Goal: Information Seeking & Learning: Learn about a topic

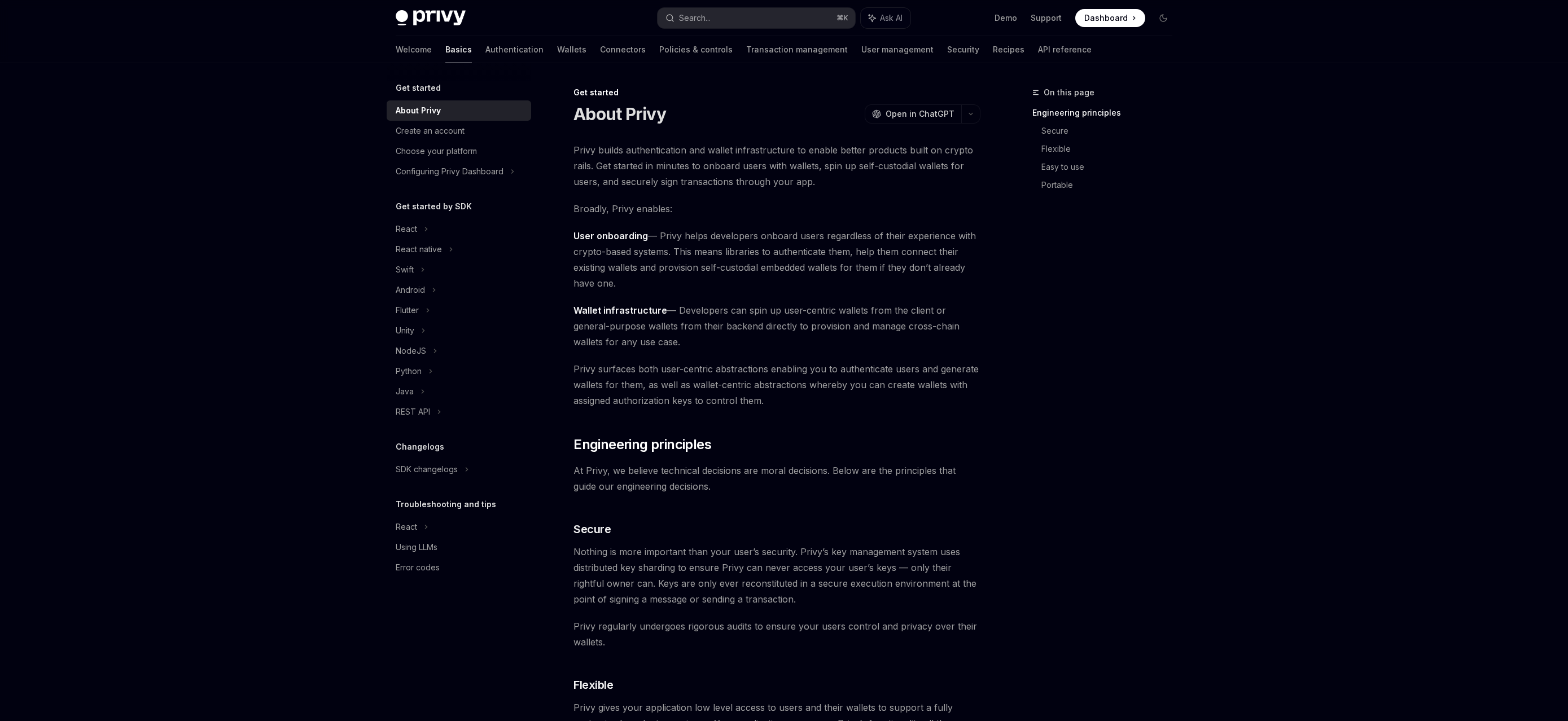
click at [1097, 12] on span "Dashboard" at bounding box center [1105, 18] width 43 height 11
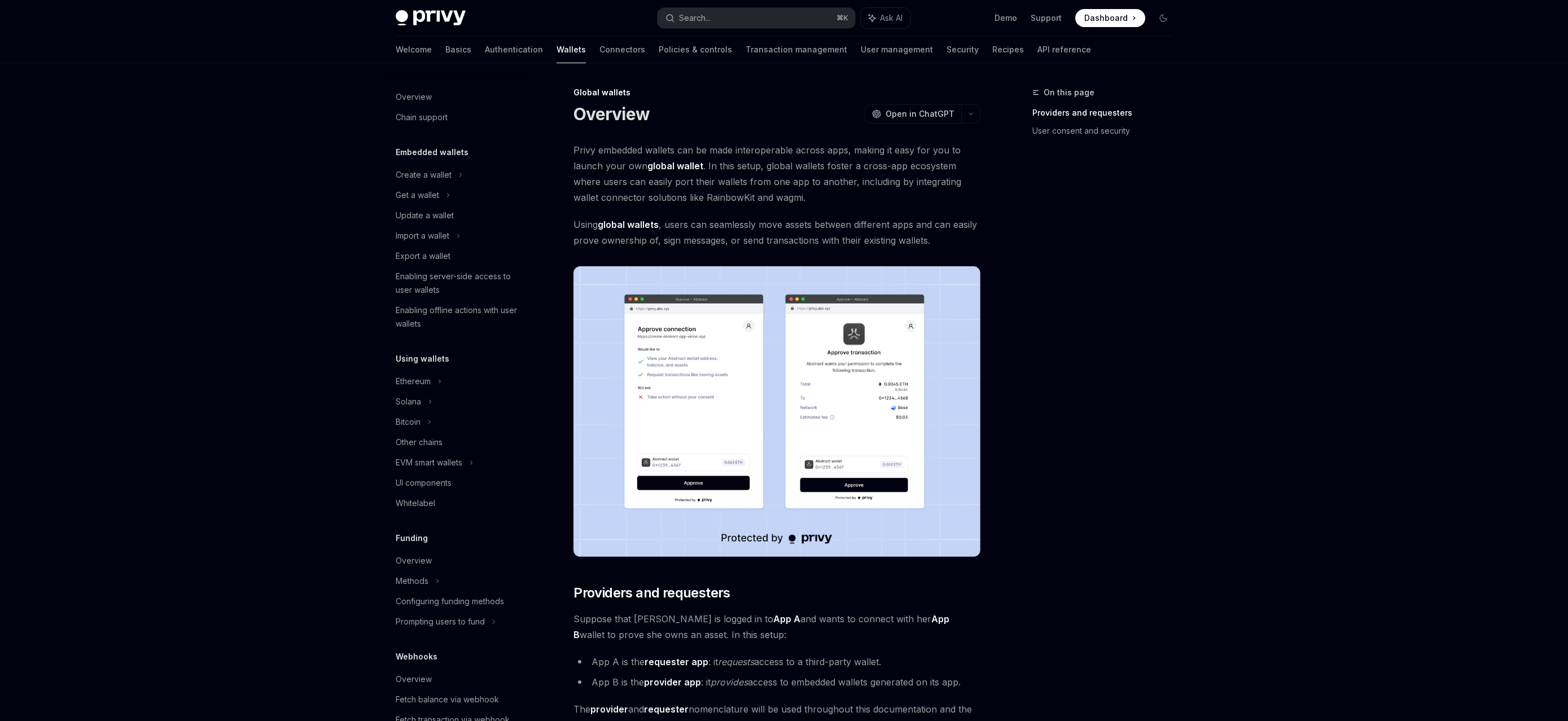
scroll to position [248, 0]
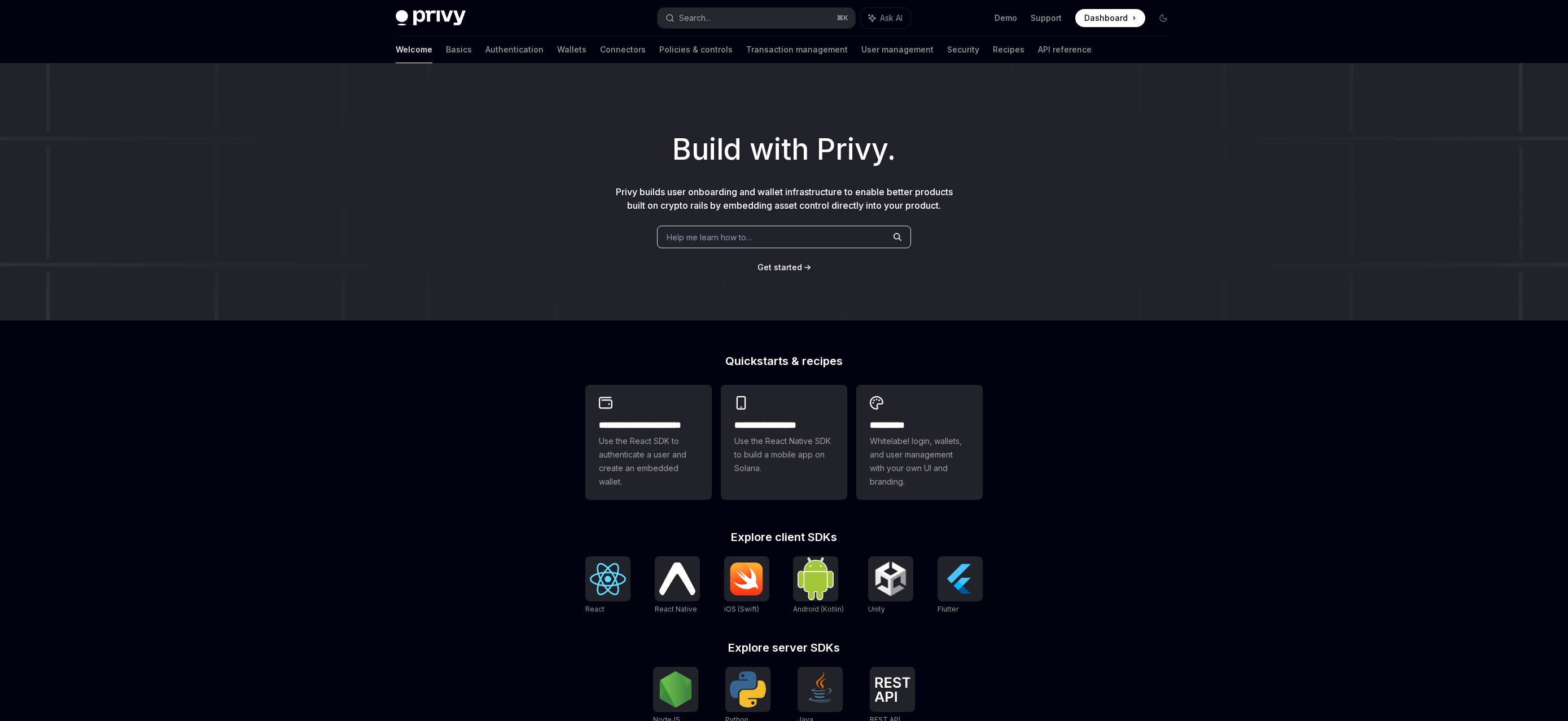
click at [1096, 292] on div "Build with Privy. Privy builds user onboarding and wallet infrastructure to ena…" at bounding box center [784, 192] width 1568 height 258
click at [1090, 406] on div "**********" at bounding box center [784, 480] width 1568 height 834
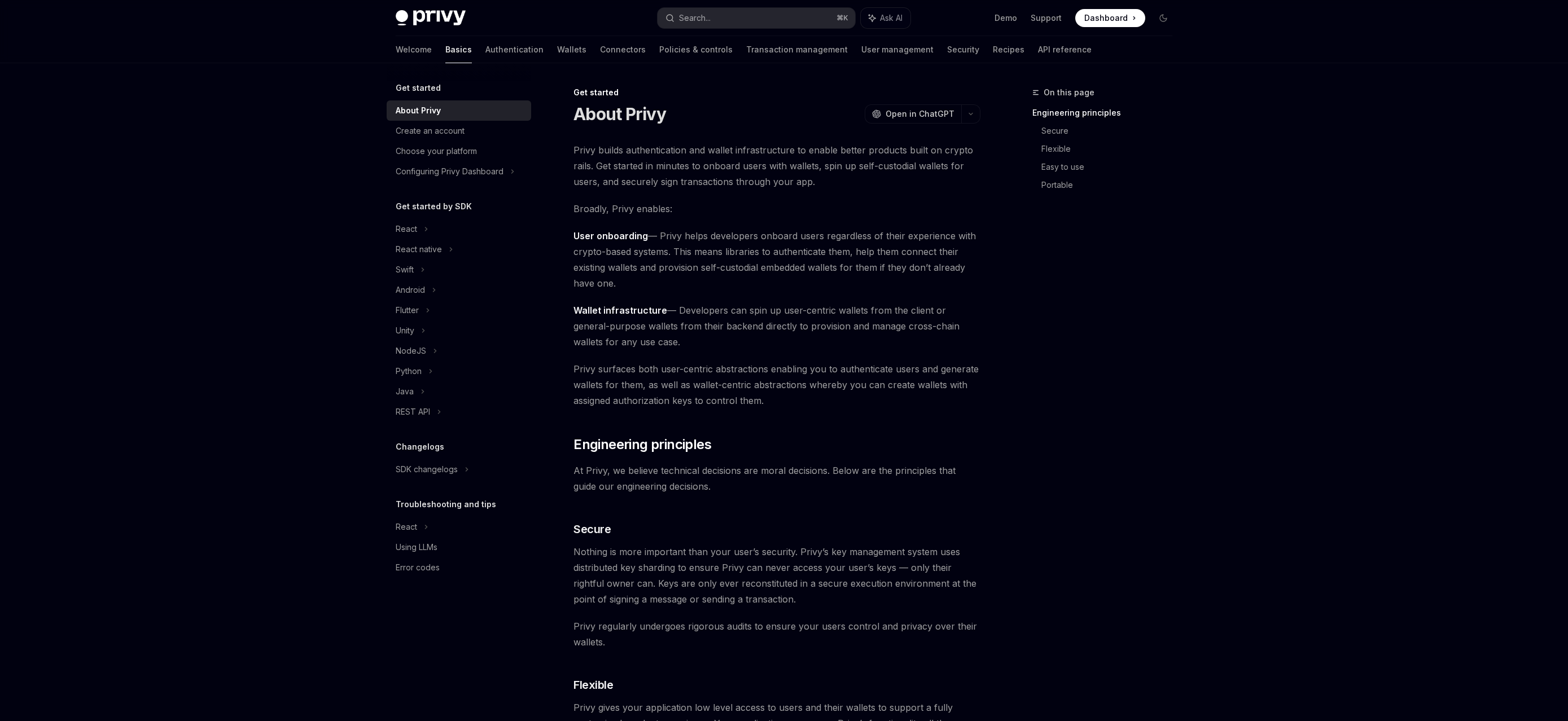
click at [716, 172] on span "Privy builds authentication and wallet infrastructure to enable better products…" at bounding box center [777, 165] width 407 height 48
click at [433, 22] on img at bounding box center [430, 18] width 70 height 16
type textarea "*"
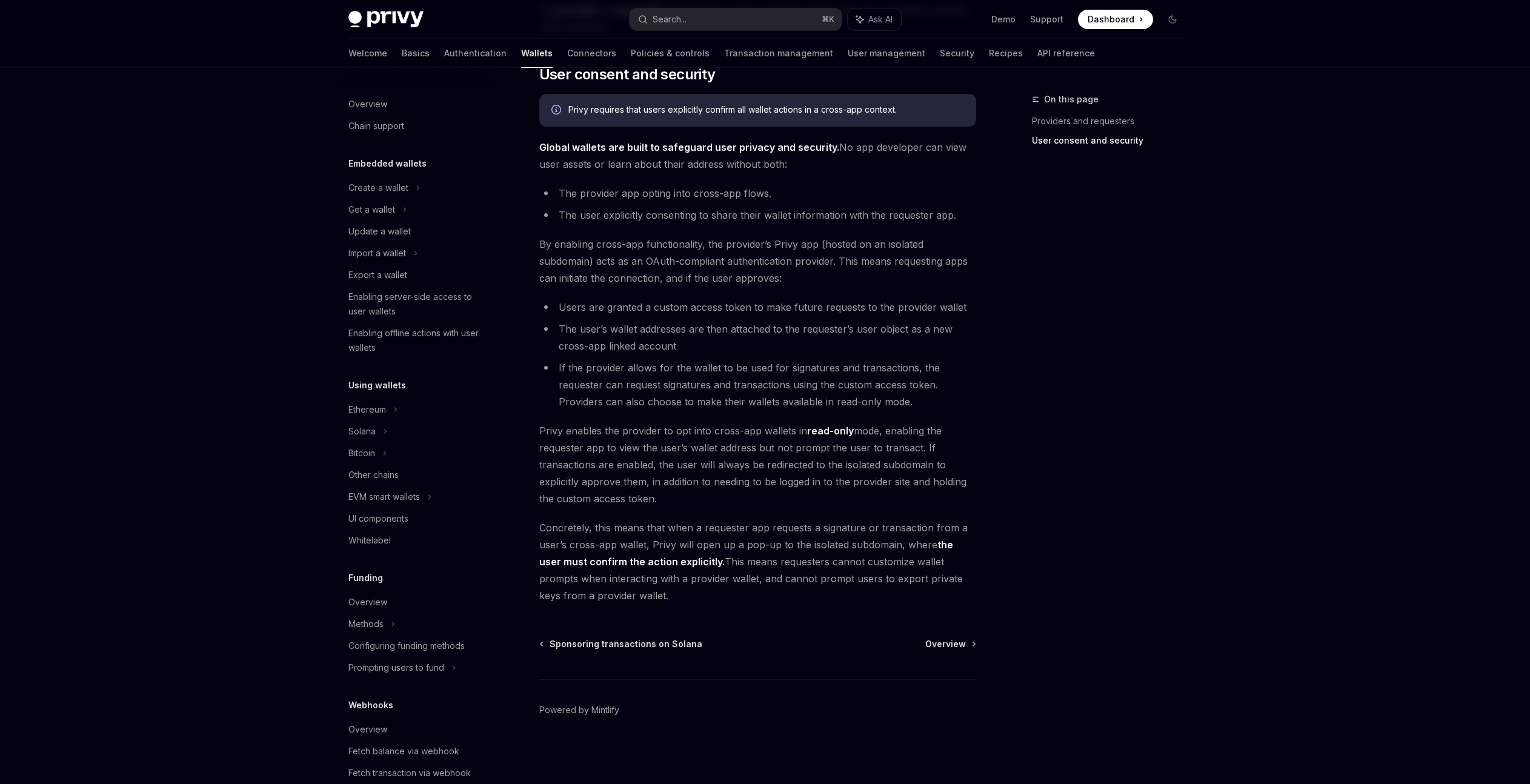
click at [222, 425] on div "Privy Docs home page Search... ⌘ K Ask AI Demo Support Dashboard Dashboard Sear…" at bounding box center [765, 16] width 1530 height 1535
click at [975, 364] on div "Global wallets Overview OpenAI Open in ChatGPT OpenAI Open in ChatGPT Privy emb…" at bounding box center [644, 62] width 669 height 1443
click at [567, 53] on link "Connectors" at bounding box center [591, 53] width 49 height 29
type textarea "*"
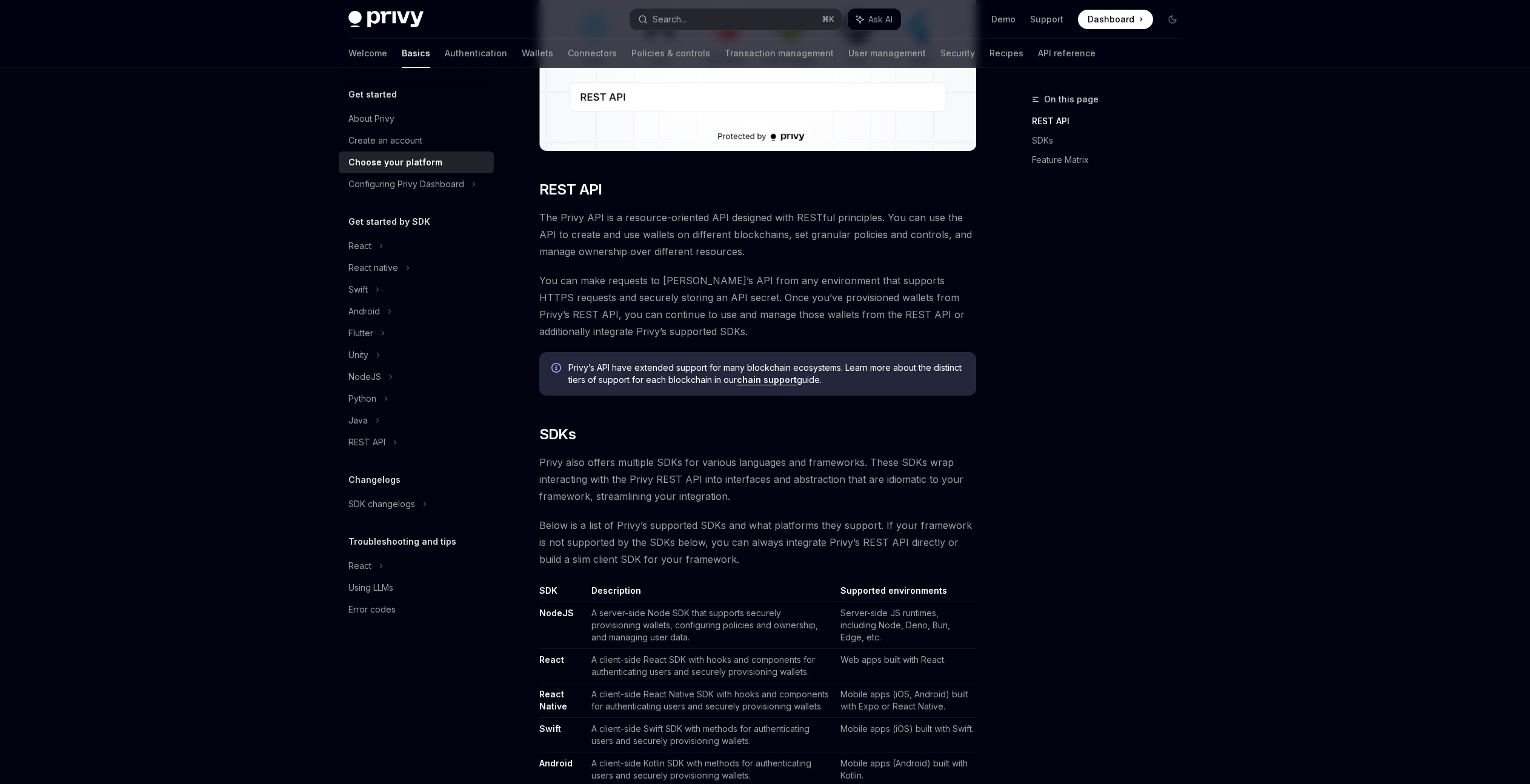
scroll to position [522, 0]
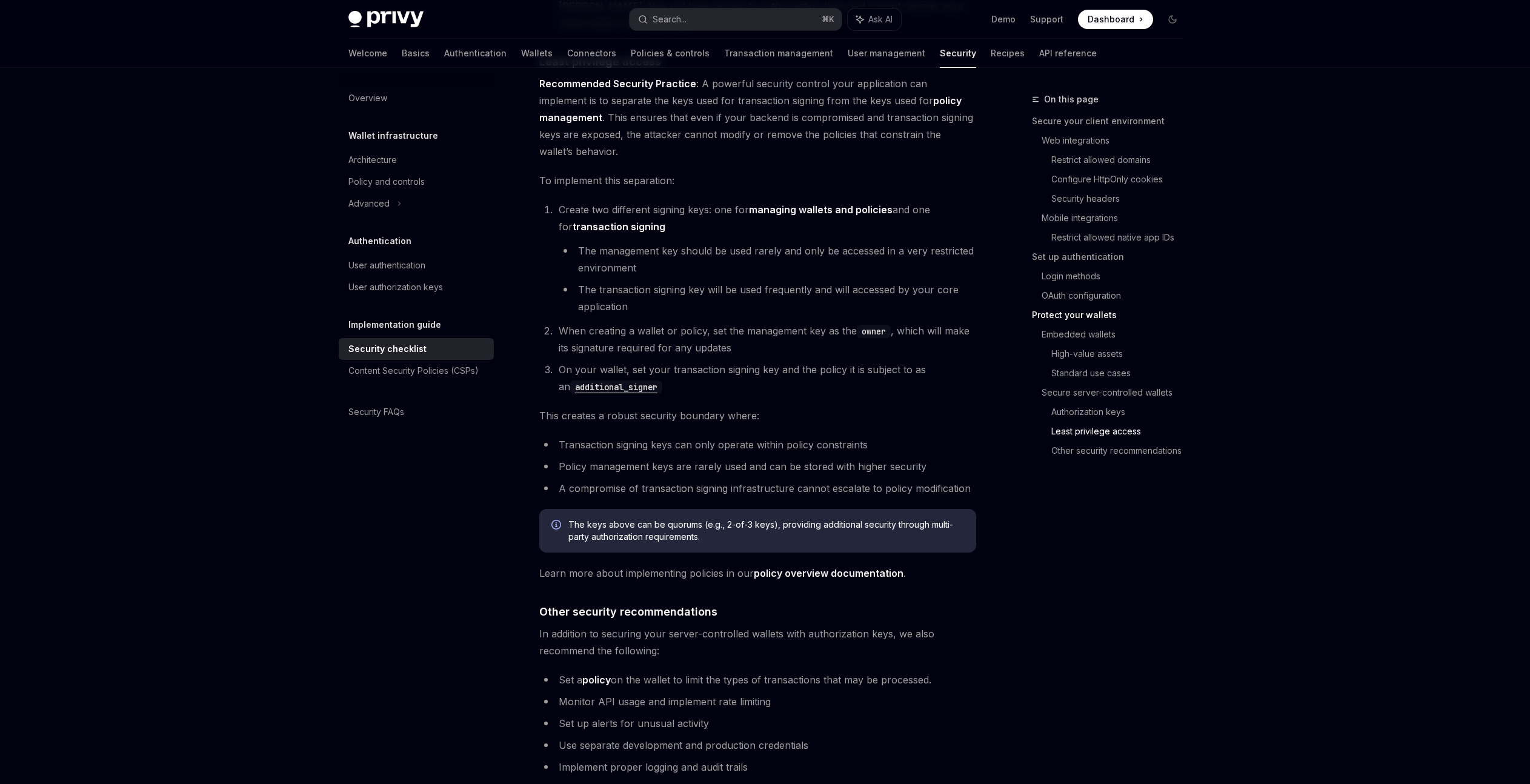
scroll to position [2505, 0]
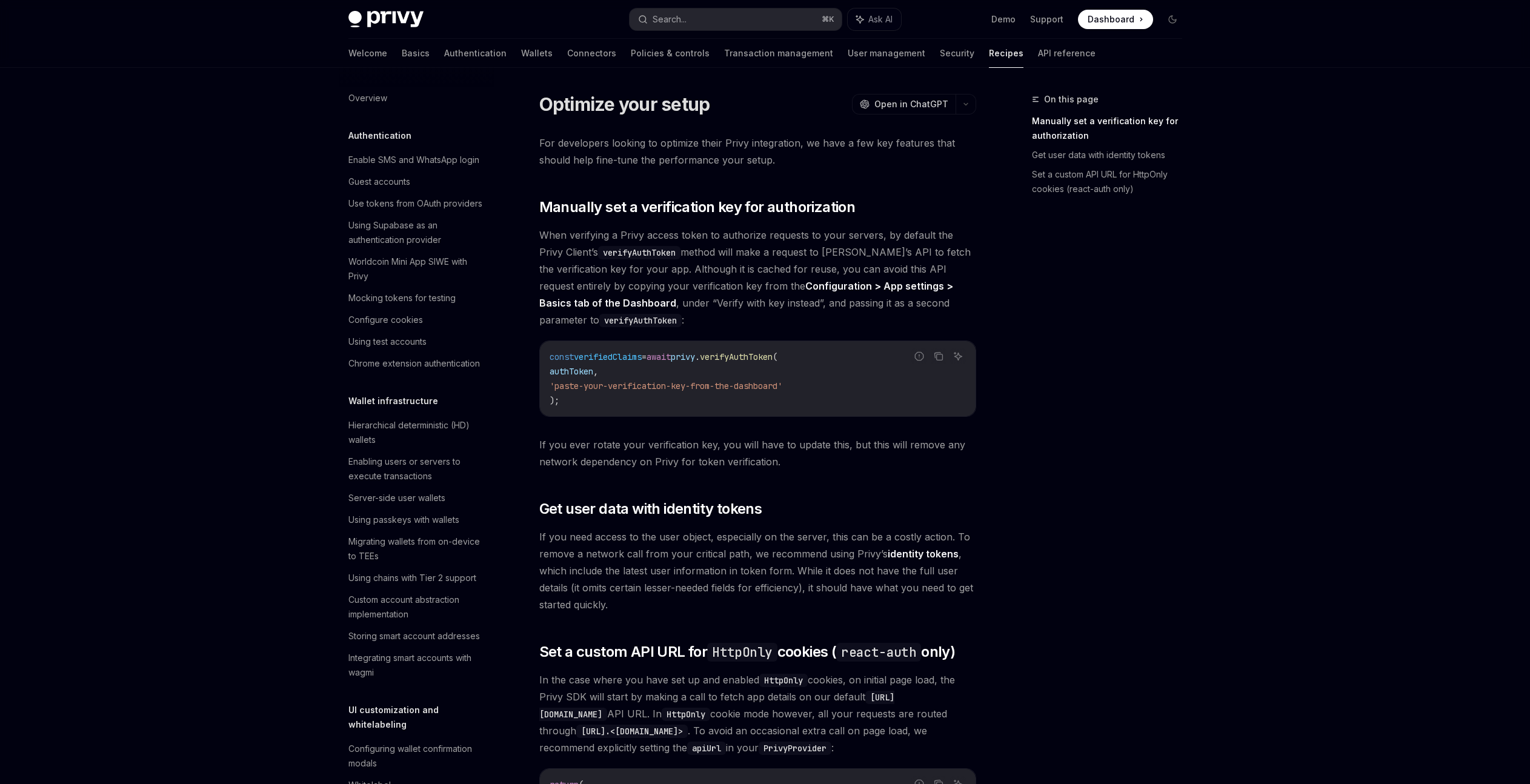
click at [1048, 332] on div "On this page Manually set a verification key for authorization Get user data wi…" at bounding box center [1099, 438] width 184 height 692
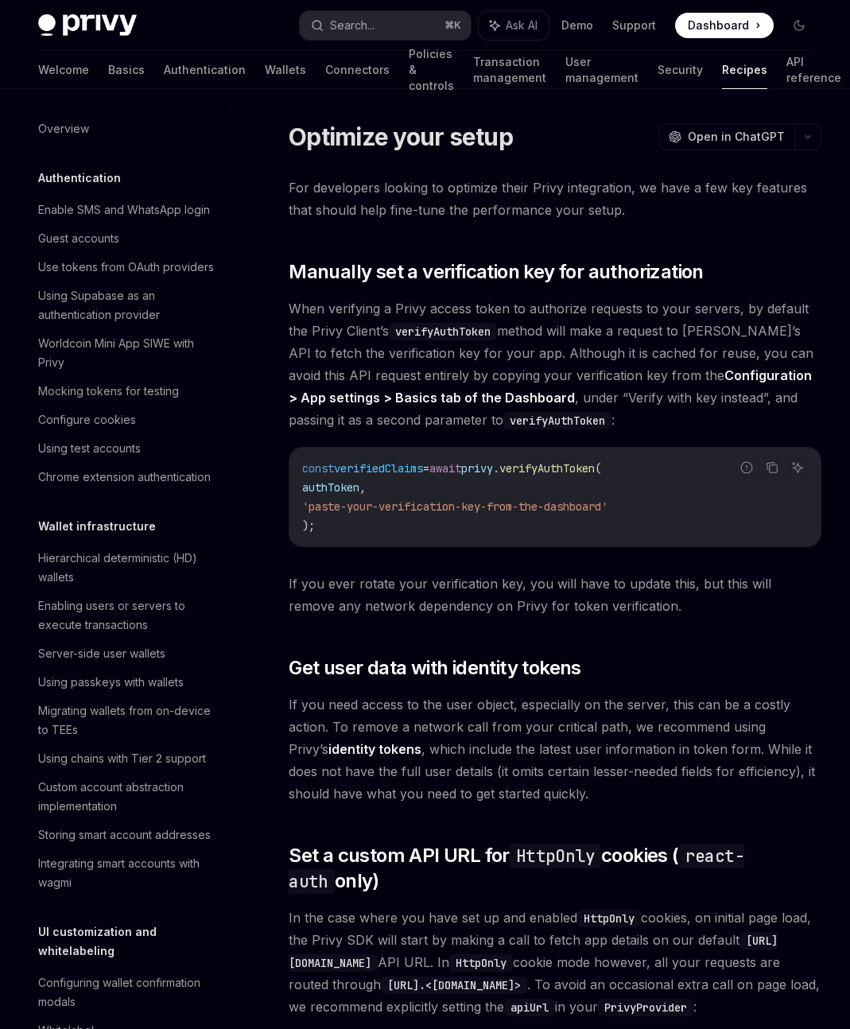
type textarea "*"
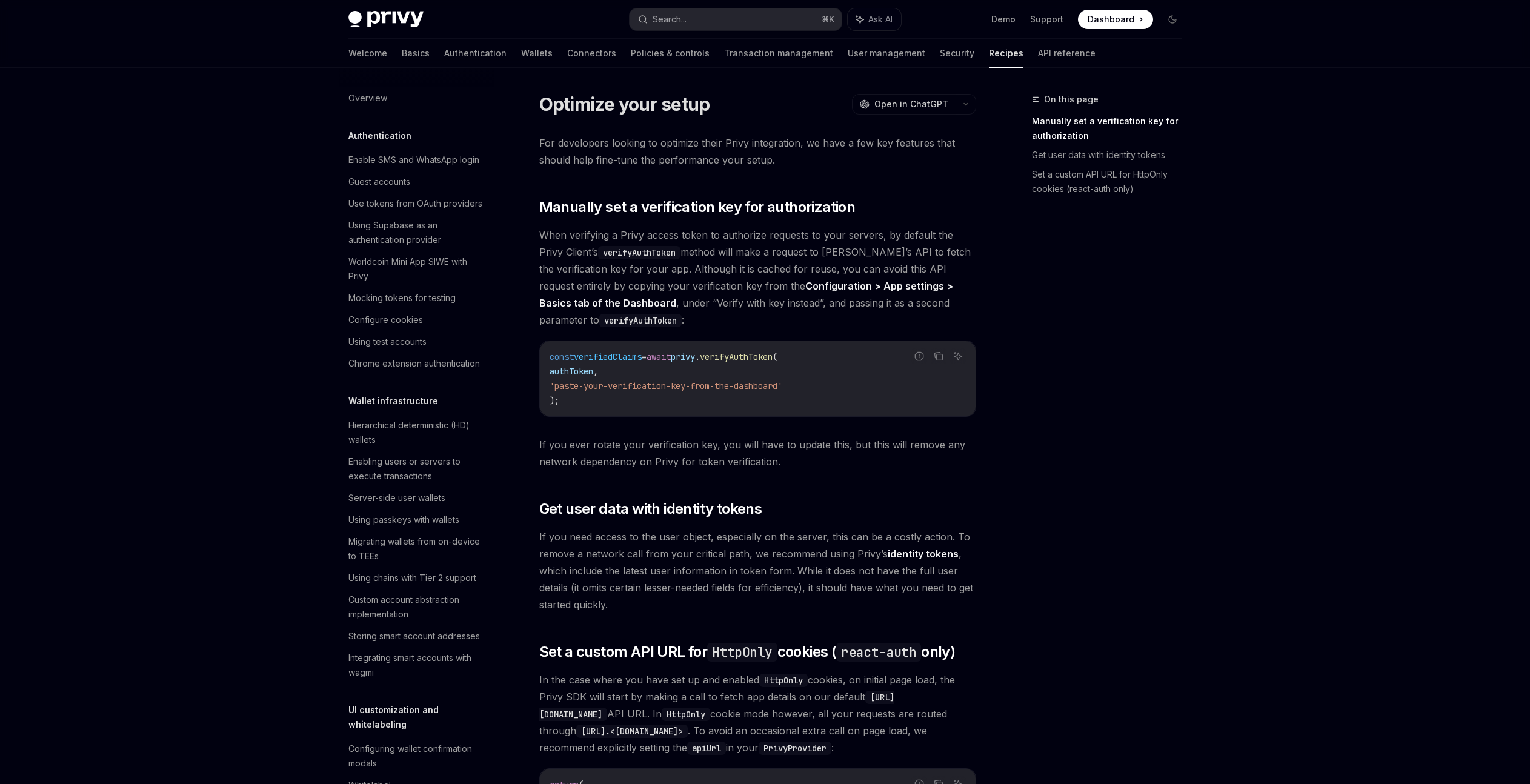
click at [1290, 207] on div "Privy Docs home page Search... ⌘ K Ask AI Demo Support Dashboard Dashboard Sear…" at bounding box center [765, 563] width 1530 height 1126
